Goal: Task Accomplishment & Management: Manage account settings

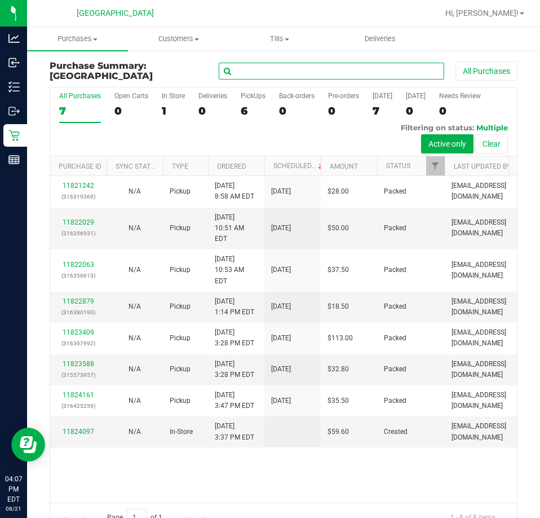
click at [344, 73] on input "text" at bounding box center [332, 71] width 226 height 17
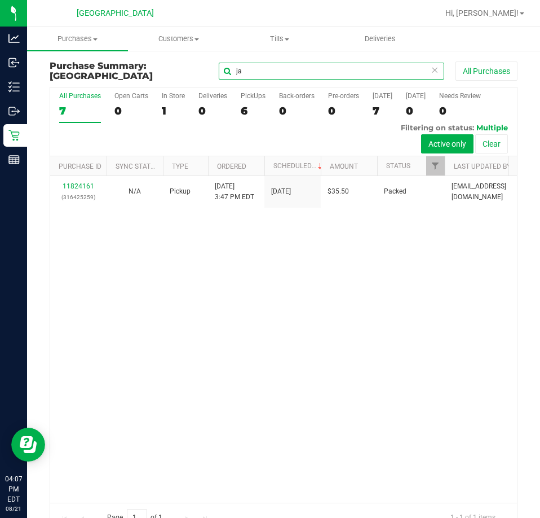
type input "ja"
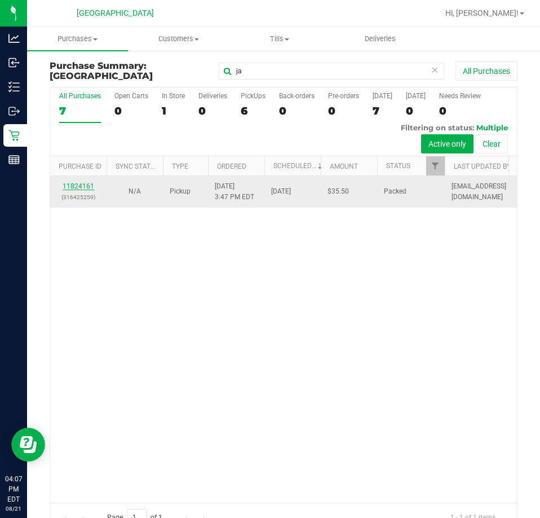
click at [82, 188] on link "11824161" at bounding box center [79, 186] width 32 height 8
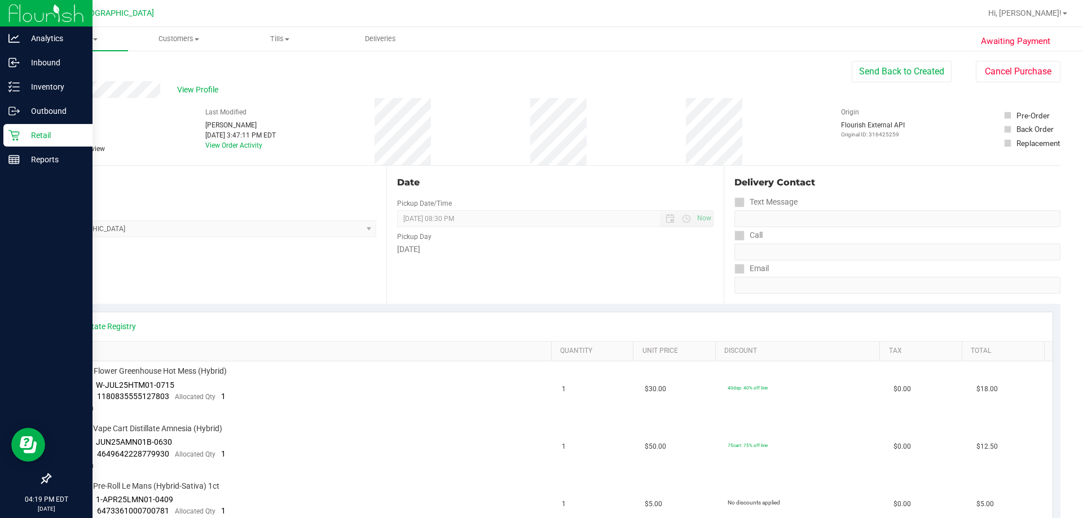
click at [19, 136] on icon at bounding box center [13, 135] width 11 height 11
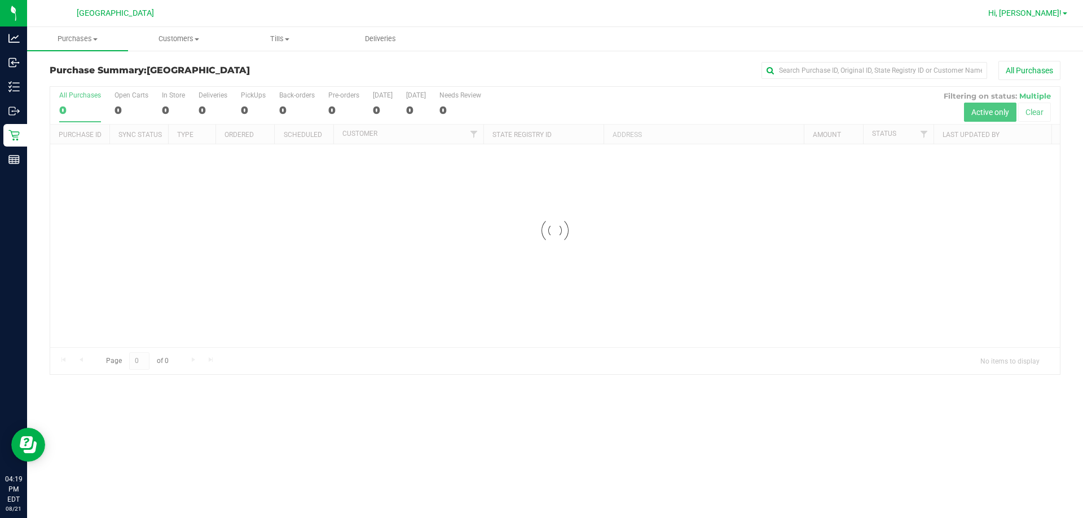
click at [540, 10] on span "Hi, [PERSON_NAME]!" at bounding box center [1024, 12] width 73 height 9
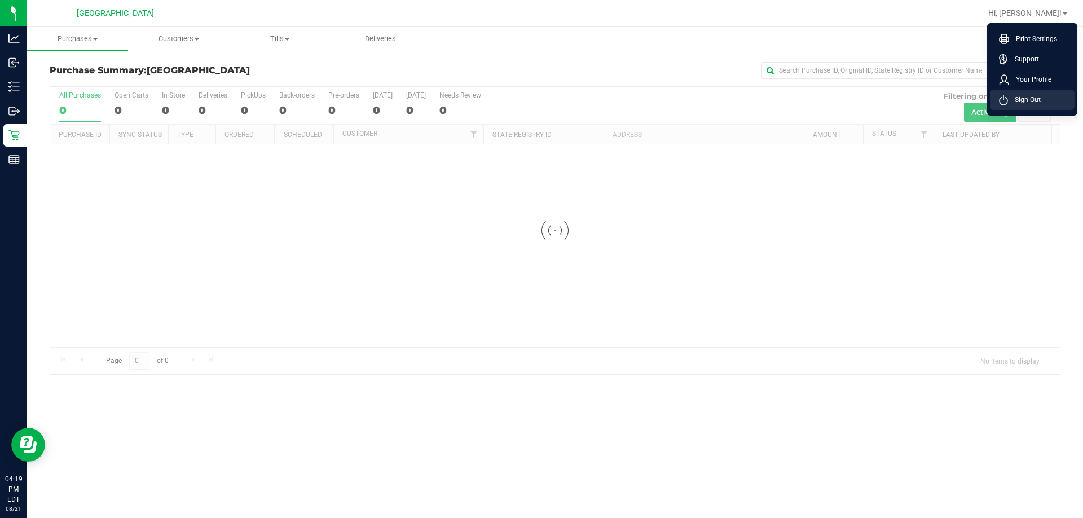
click at [540, 102] on li "Sign Out" at bounding box center [1032, 100] width 85 height 20
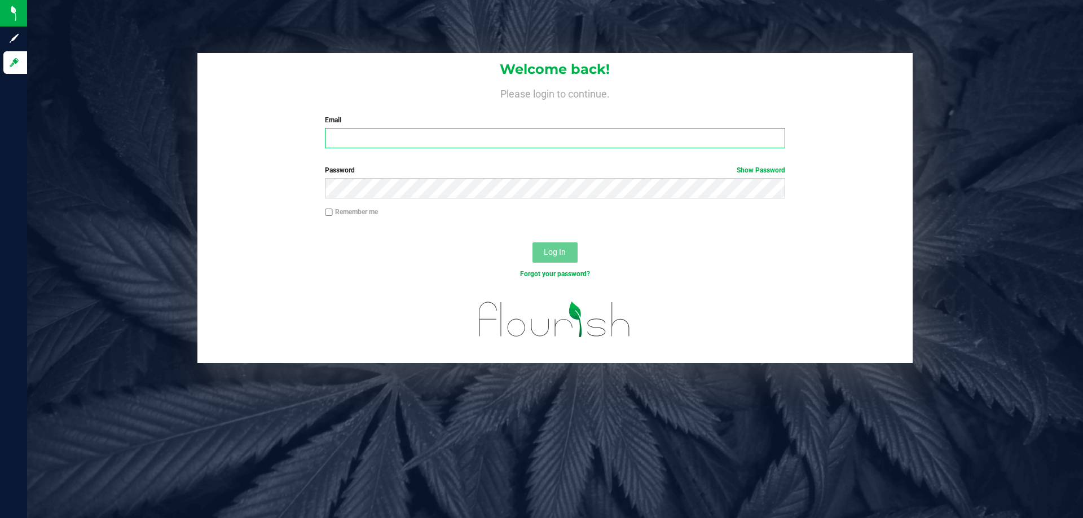
click at [380, 147] on input "Email" at bounding box center [555, 138] width 460 height 20
click at [379, 142] on input "Email" at bounding box center [555, 138] width 460 height 20
type input "[EMAIL_ADDRESS][DOMAIN_NAME]"
click at [533, 243] on button "Log In" at bounding box center [555, 253] width 45 height 20
